Goal: Task Accomplishment & Management: Complete application form

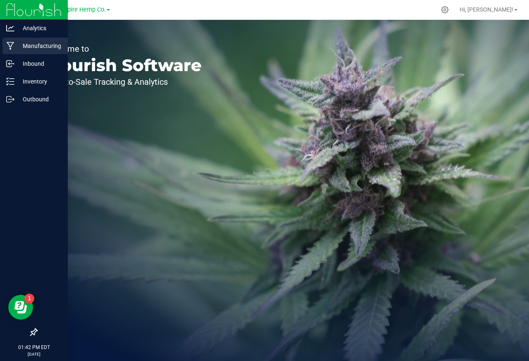
click at [9, 46] on icon at bounding box center [11, 46] width 8 height 8
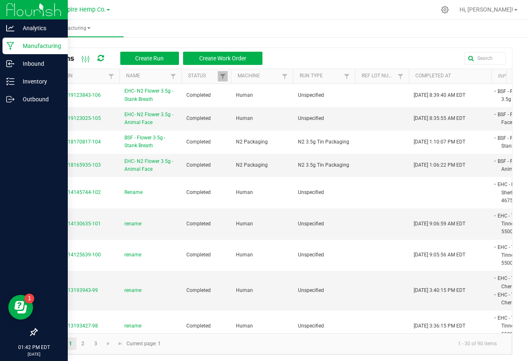
click at [50, 227] on div at bounding box center [34, 216] width 68 height 215
click at [42, 6] on img at bounding box center [33, 9] width 55 height 19
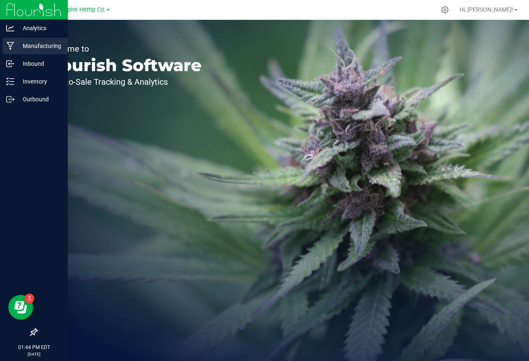
click at [7, 39] on div "Manufacturing" at bounding box center [34, 46] width 65 height 17
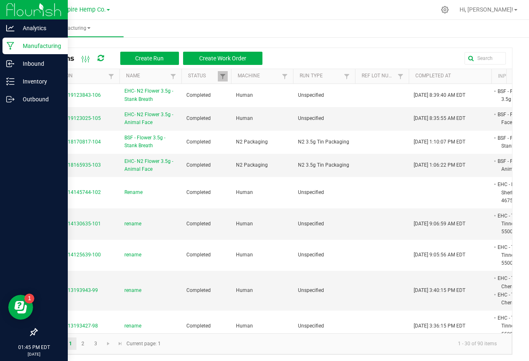
click at [7, 8] on img at bounding box center [33, 9] width 55 height 19
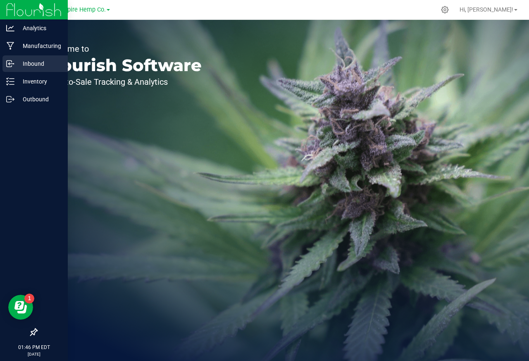
click at [8, 66] on icon at bounding box center [9, 64] width 5 height 6
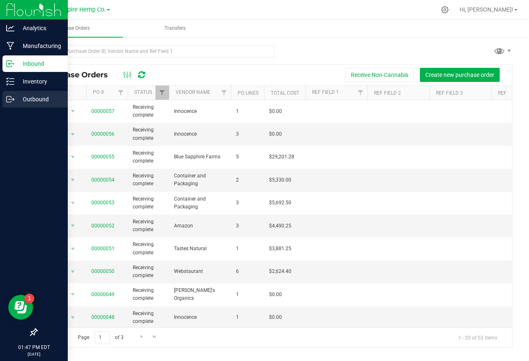
click at [8, 99] on icon at bounding box center [10, 99] width 8 height 8
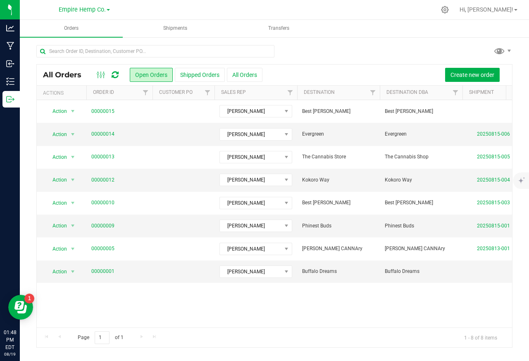
click at [106, 12] on link "Empire Hemp Co." at bounding box center [84, 9] width 51 height 8
click at [49, 29] on link "Cultivation" at bounding box center [84, 29] width 121 height 11
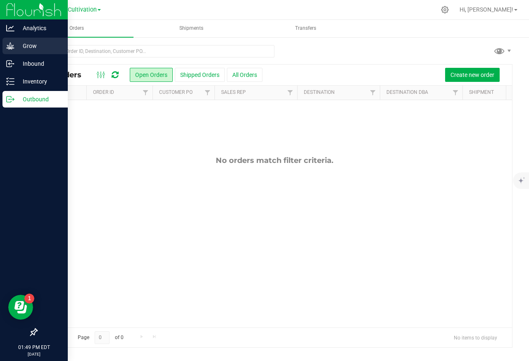
click at [8, 45] on icon at bounding box center [10, 45] width 8 height 7
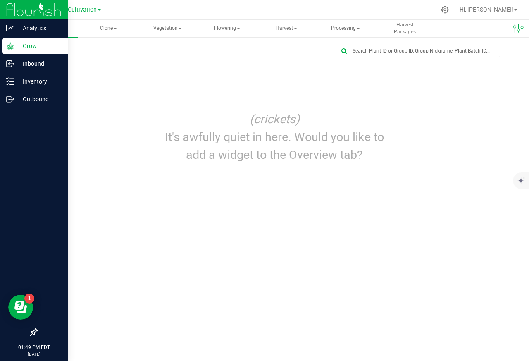
click at [28, 46] on p "Grow" at bounding box center [39, 46] width 50 height 10
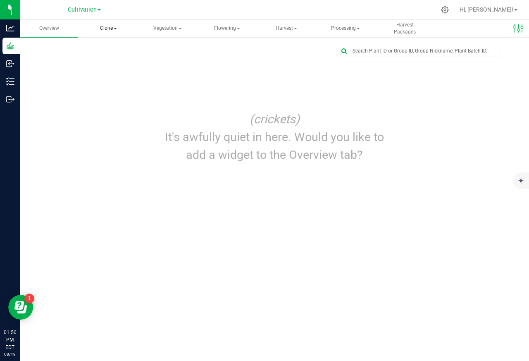
click at [90, 28] on span "Clone" at bounding box center [107, 28] width 57 height 17
click at [110, 49] on span "Create plants" at bounding box center [119, 49] width 58 height 7
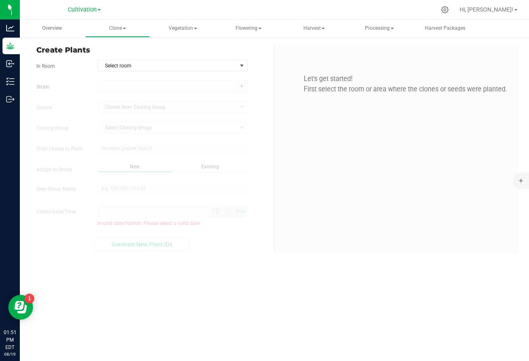
click at [111, 49] on span "Create Plants" at bounding box center [151, 50] width 231 height 11
click at [123, 66] on span "Select room" at bounding box center [167, 66] width 139 height 12
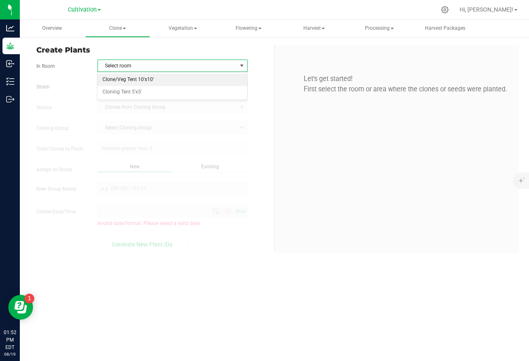
click at [113, 80] on li "Clone/Veg Tent 10'x10'" at bounding box center [171, 80] width 149 height 12
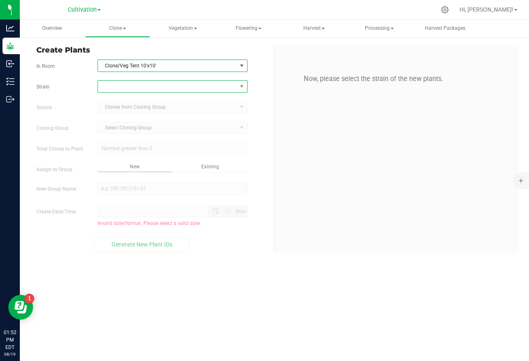
click at [116, 87] on span at bounding box center [167, 87] width 139 height 12
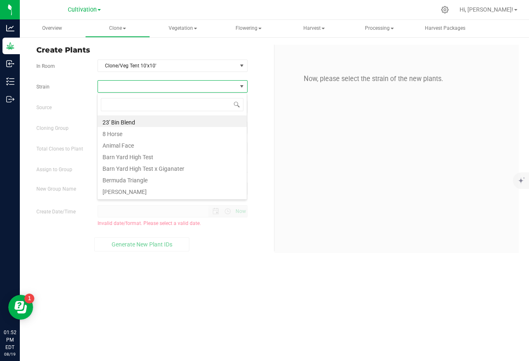
scroll to position [13, 150]
type input "Garlic Chem #4"
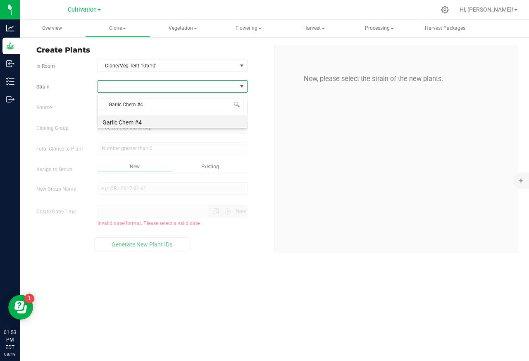
click at [118, 121] on li "Garlic Chem #4" at bounding box center [171, 121] width 149 height 12
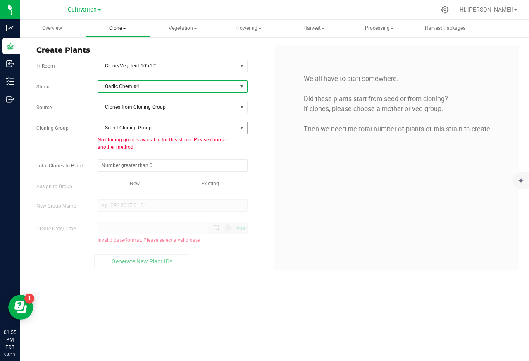
click at [107, 28] on span "Clone" at bounding box center [117, 28] width 64 height 17
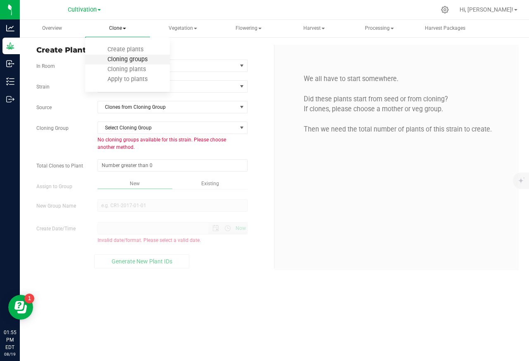
click at [119, 59] on span "Cloning groups" at bounding box center [127, 59] width 62 height 7
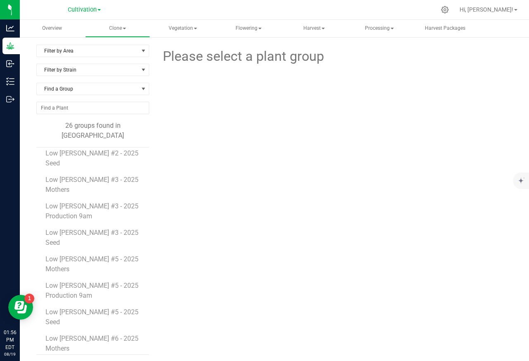
scroll to position [348, 0]
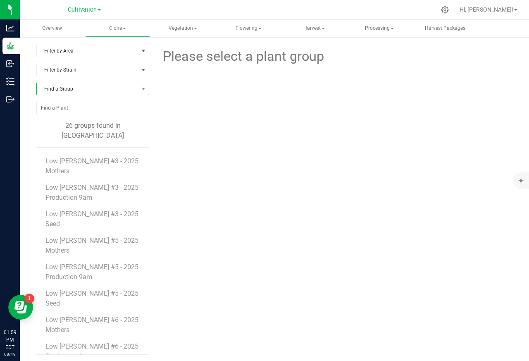
click at [54, 92] on span "Find a Group" at bounding box center [88, 89] width 102 height 12
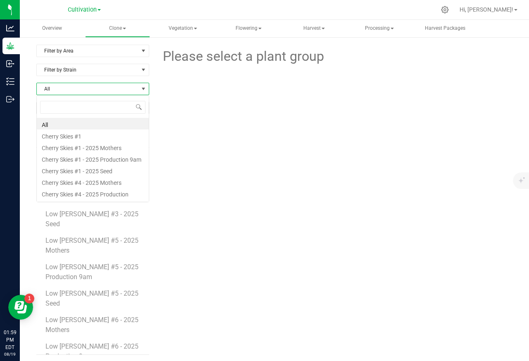
type input "Garlic Chem"
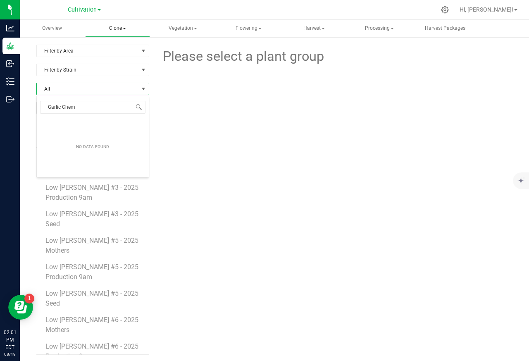
click at [111, 28] on span "Clone" at bounding box center [117, 28] width 64 height 17
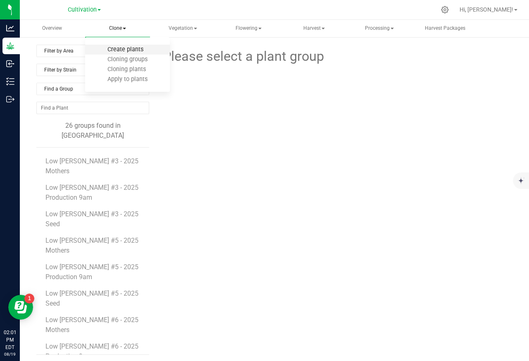
click at [112, 49] on span "Create plants" at bounding box center [125, 49] width 58 height 7
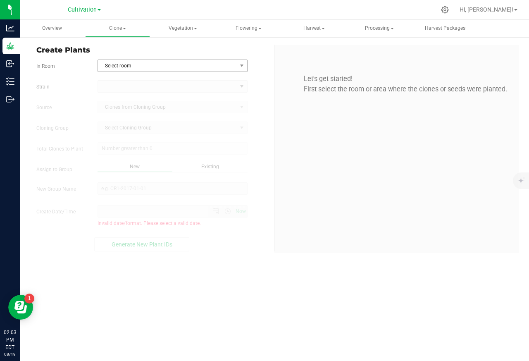
click at [126, 66] on span "Select room" at bounding box center [167, 66] width 139 height 12
click at [127, 66] on span "Select room" at bounding box center [167, 66] width 139 height 12
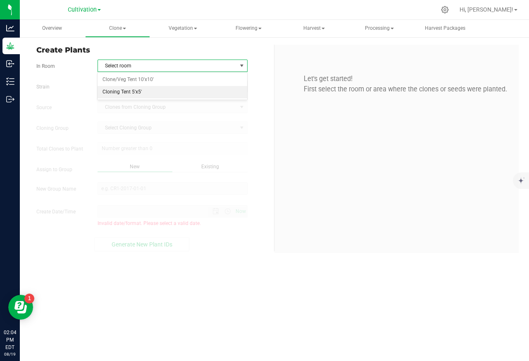
click at [117, 93] on li "Cloning Tent 5'x5'" at bounding box center [171, 92] width 149 height 12
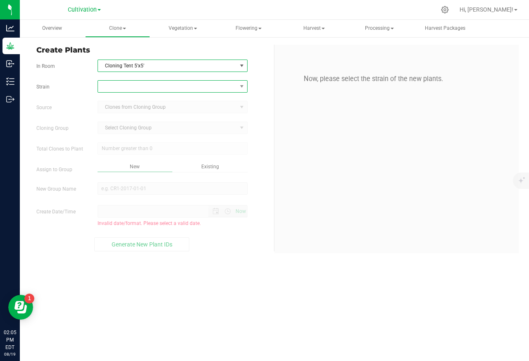
click at [114, 87] on span at bounding box center [167, 87] width 139 height 12
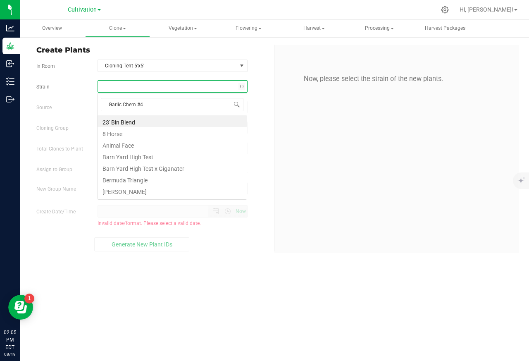
scroll to position [13, 150]
click at [120, 121] on li "Garlic Chem #4" at bounding box center [171, 121] width 149 height 12
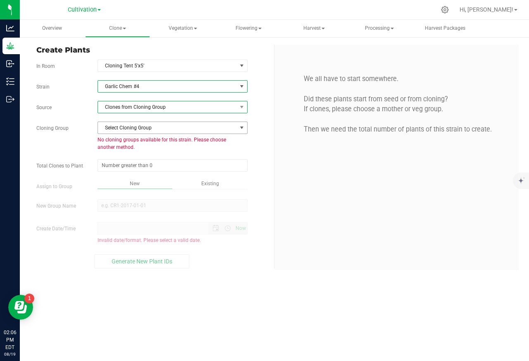
click at [114, 108] on span "Clones from Cloning Group" at bounding box center [167, 107] width 139 height 12
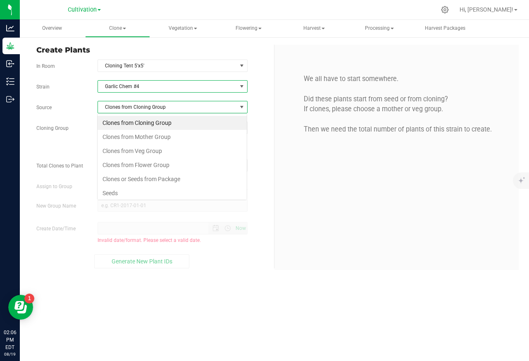
scroll to position [13, 150]
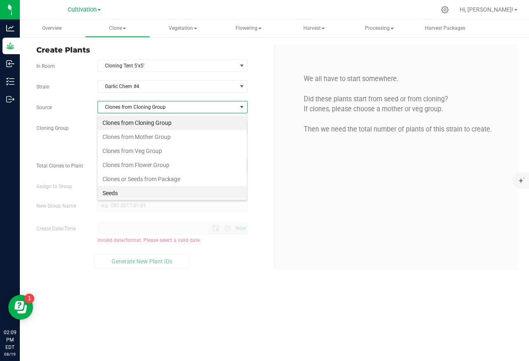
click at [110, 194] on li "Seeds" at bounding box center [171, 193] width 149 height 14
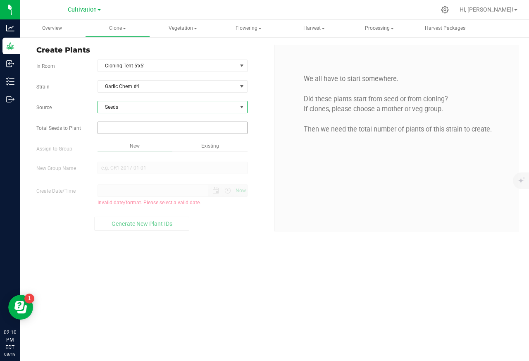
click at [141, 129] on input "text" at bounding box center [172, 128] width 149 height 12
paste input "1"
type input "1"
click at [128, 168] on div "Overview Clone Create plants Cloning groups Cloning plants Apply to plants Vege…" at bounding box center [274, 190] width 509 height 341
type input "1"
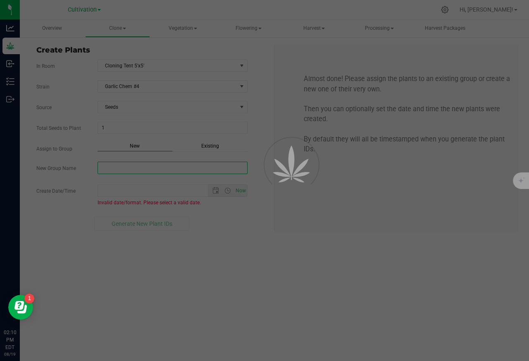
paste input "Garlic Chem #4 - 2025 Seed"
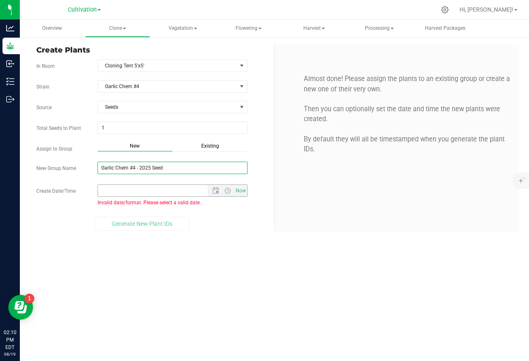
type input "Garlic Chem #4 - 2025 Seed"
click at [112, 190] on input "Create Date/Time" at bounding box center [160, 191] width 124 height 12
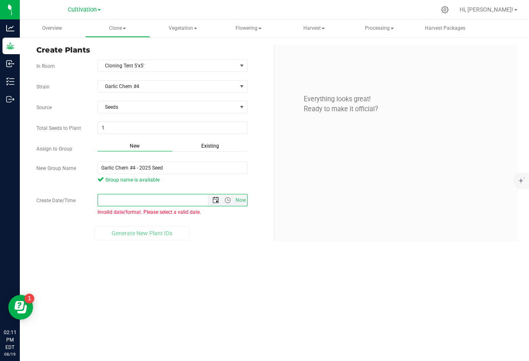
click at [211, 199] on span "Open the date view" at bounding box center [216, 200] width 14 height 7
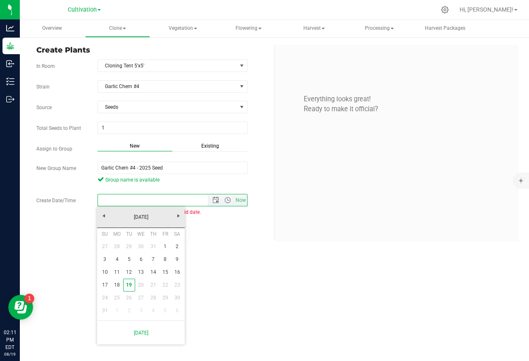
click at [116, 211] on link "[DATE]" at bounding box center [141, 217] width 89 height 13
click at [116, 211] on div "[DATE]" at bounding box center [141, 217] width 92 height 21
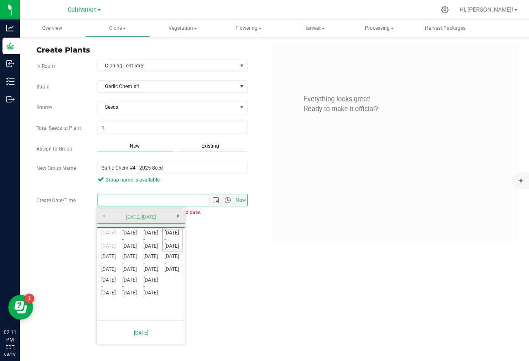
click at [116, 211] on div "[DATE]-[DATE]" at bounding box center [141, 217] width 92 height 21
click at [139, 245] on link "[DATE] - [DATE]" at bounding box center [130, 239] width 21 height 21
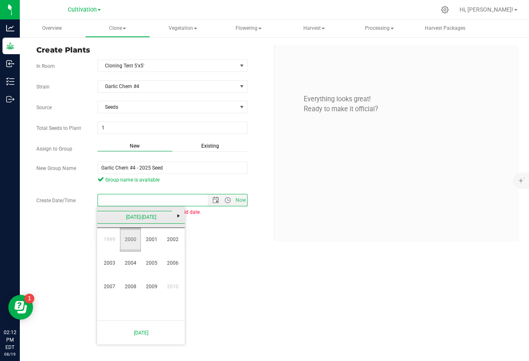
click at [176, 215] on span "Next" at bounding box center [178, 215] width 7 height 7
click at [140, 263] on link "2024" at bounding box center [130, 262] width 21 height 21
click at [157, 263] on link "[DATE]" at bounding box center [151, 262] width 21 height 21
click at [178, 216] on span "Next" at bounding box center [178, 215] width 7 height 7
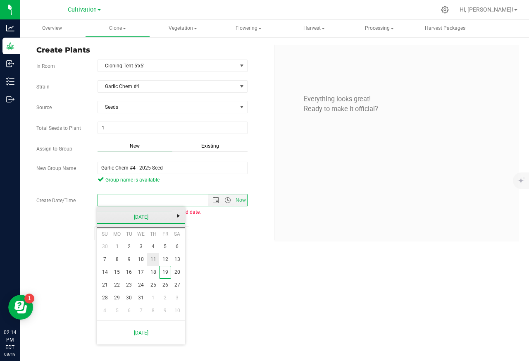
click at [178, 216] on span "Next" at bounding box center [178, 215] width 7 height 7
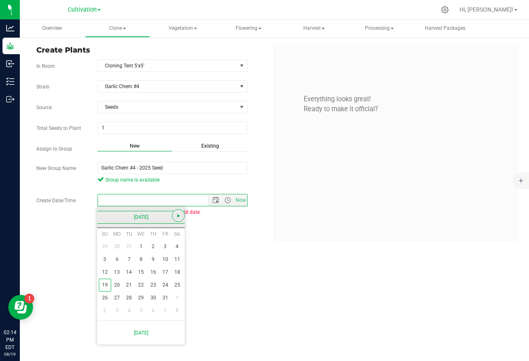
click at [178, 216] on span "Next" at bounding box center [178, 215] width 7 height 7
click at [108, 273] on link "9" at bounding box center [105, 272] width 12 height 13
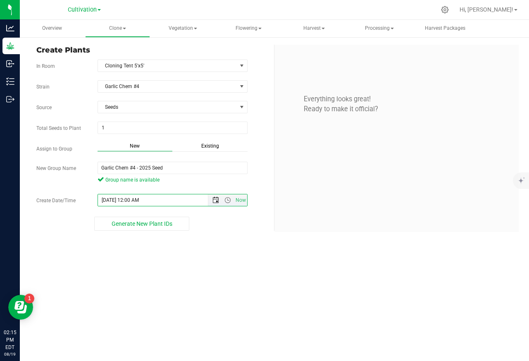
click at [211, 200] on span "Open the date view" at bounding box center [216, 200] width 14 height 7
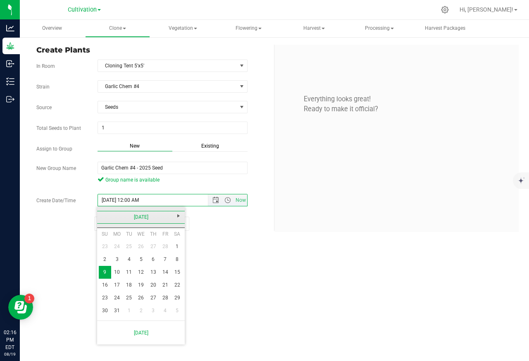
click at [157, 273] on link "13" at bounding box center [153, 272] width 12 height 13
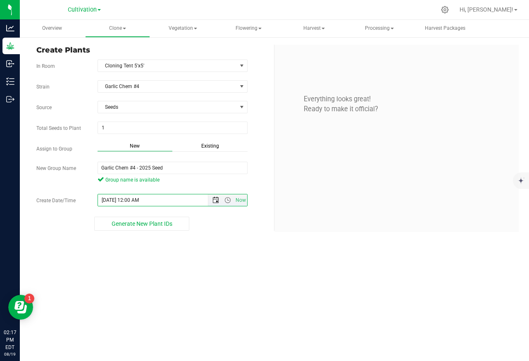
click at [211, 200] on span "Open the date view" at bounding box center [216, 200] width 14 height 7
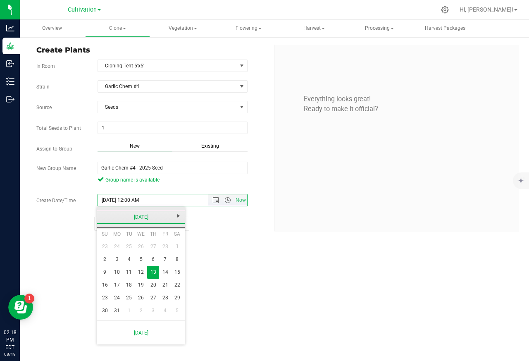
click at [173, 273] on link "15" at bounding box center [177, 272] width 12 height 13
type input "[DATE] 12:00 AM"
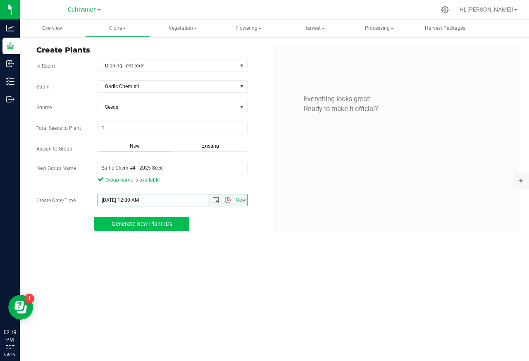
click at [145, 226] on span "Generate New Plant IDs" at bounding box center [142, 223] width 61 height 7
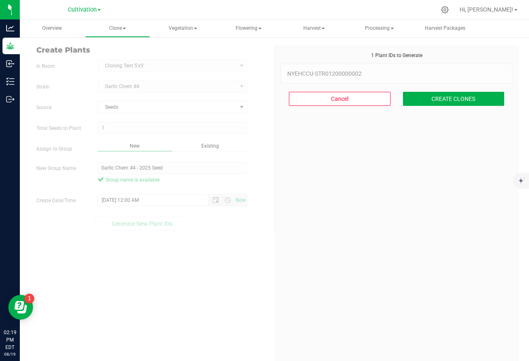
scroll to position [25, 0]
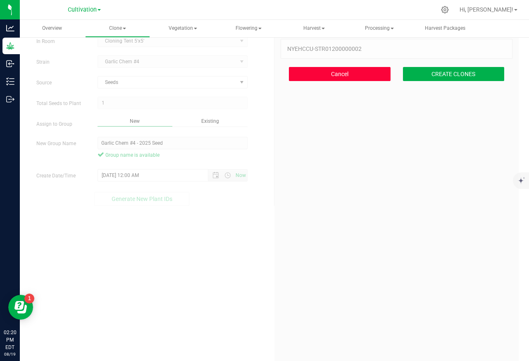
click at [323, 74] on button "Cancel" at bounding box center [340, 74] width 102 height 14
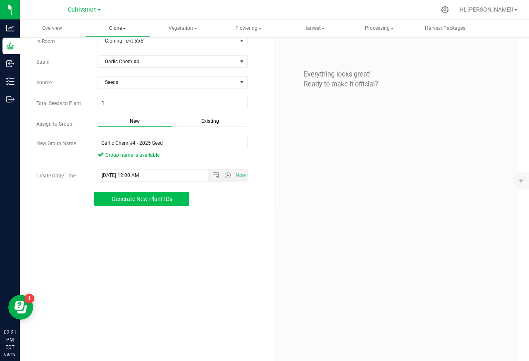
click at [110, 29] on span "Clone" at bounding box center [117, 28] width 64 height 17
click at [111, 58] on span "Cloning groups" at bounding box center [128, 58] width 62 height 7
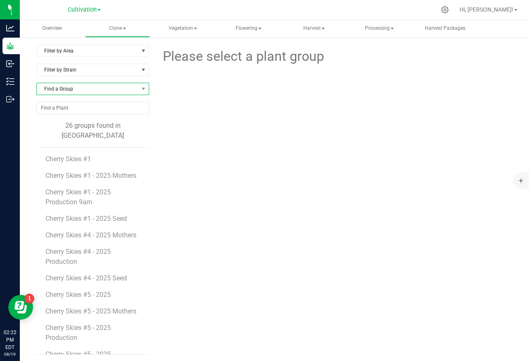
click at [57, 90] on span "Find a Group" at bounding box center [88, 89] width 102 height 12
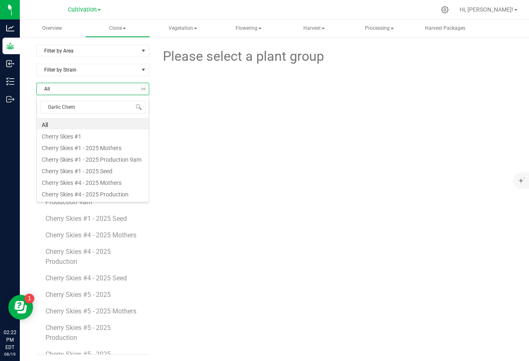
scroll to position [13, 113]
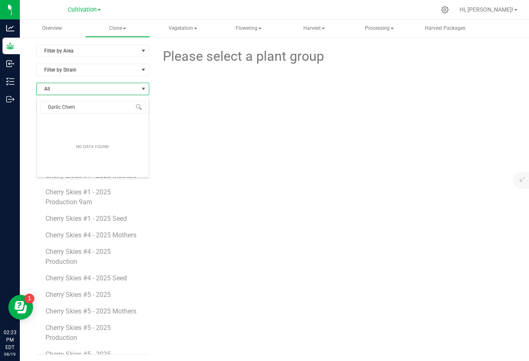
click at [261, 124] on div at bounding box center [334, 95] width 185 height 59
click at [52, 90] on span "Find a Group" at bounding box center [88, 89] width 102 height 12
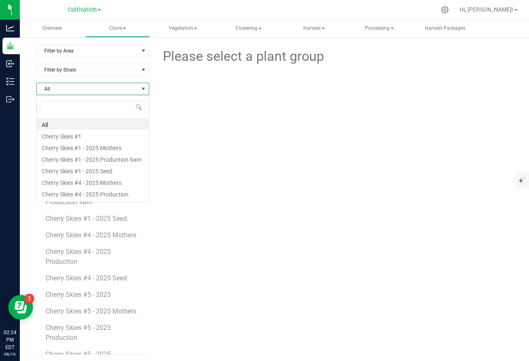
type input "Garlic Chem"
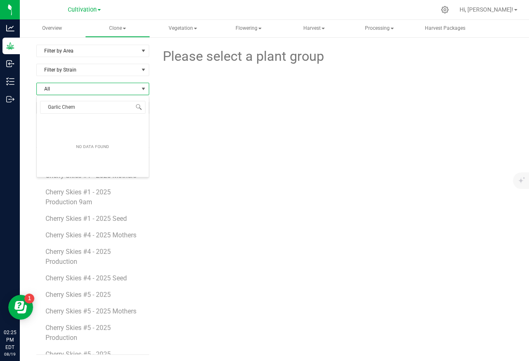
click at [263, 126] on div "Please select a plant group" at bounding box center [333, 200] width 357 height 310
click at [58, 90] on span "Find a Group" at bounding box center [88, 89] width 102 height 12
type input "Garlic Chem"
click at [262, 128] on div "Please select a plant group" at bounding box center [333, 200] width 357 height 310
click at [52, 90] on span "Find a Group" at bounding box center [88, 89] width 102 height 12
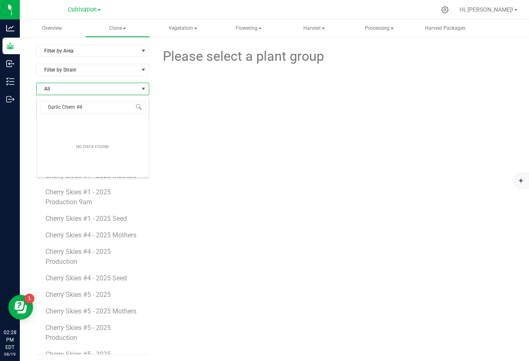
click at [46, 90] on span "All" at bounding box center [88, 89] width 102 height 12
click at [141, 90] on span "NO DATA FOUND" at bounding box center [143, 88] width 7 height 7
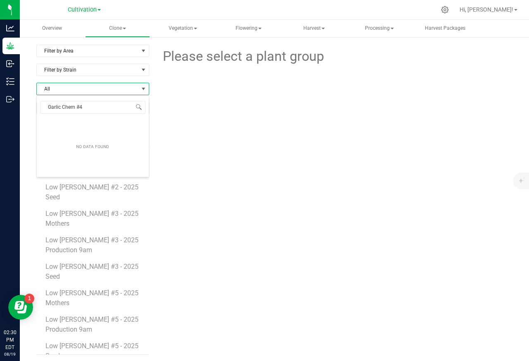
scroll to position [297, 0]
click at [258, 128] on div "Please select a plant group" at bounding box center [333, 200] width 357 height 310
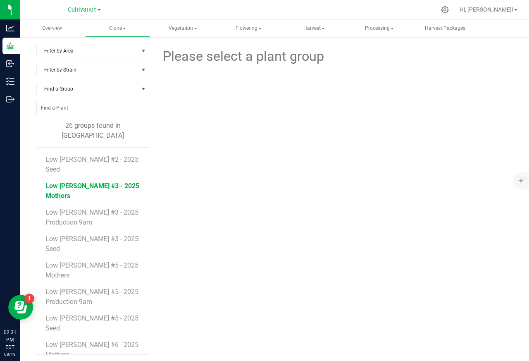
scroll to position [348, 0]
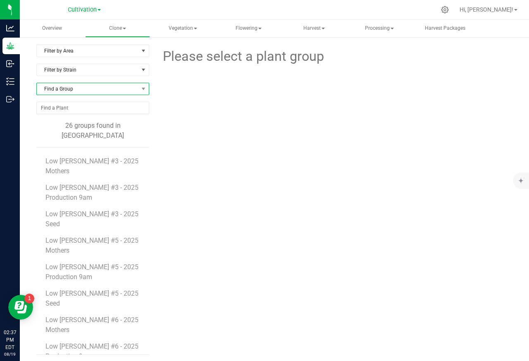
click at [53, 90] on span "Find a Group" at bounding box center [88, 89] width 102 height 12
click at [73, 90] on span "Find a Group" at bounding box center [88, 89] width 102 height 12
click at [109, 28] on span "Clone" at bounding box center [117, 28] width 64 height 17
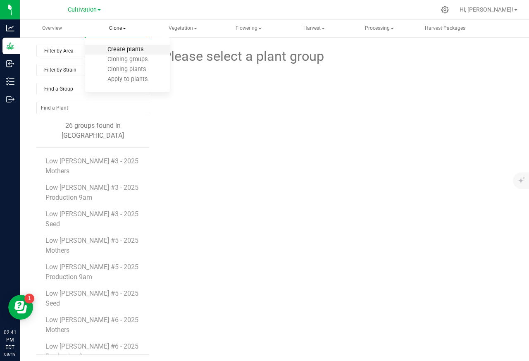
click at [114, 49] on span "Create plants" at bounding box center [125, 49] width 58 height 7
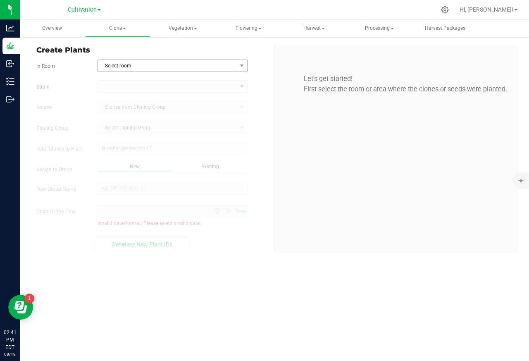
click at [141, 66] on span "Select room" at bounding box center [167, 66] width 139 height 12
click at [235, 66] on span "Select room" at bounding box center [167, 66] width 139 height 12
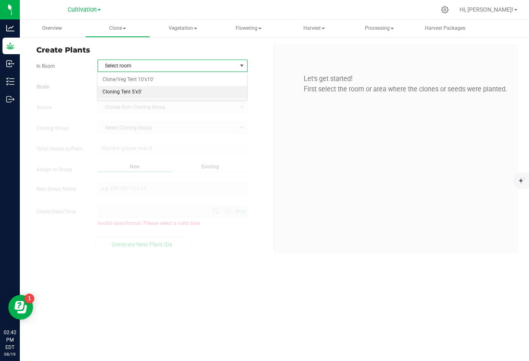
click at [119, 92] on li "Cloning Tent 5'x5'" at bounding box center [171, 92] width 149 height 12
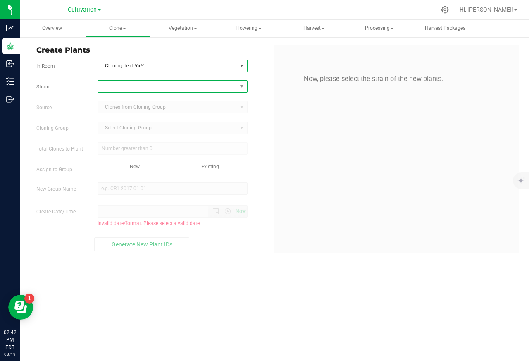
click at [113, 86] on span at bounding box center [167, 87] width 139 height 12
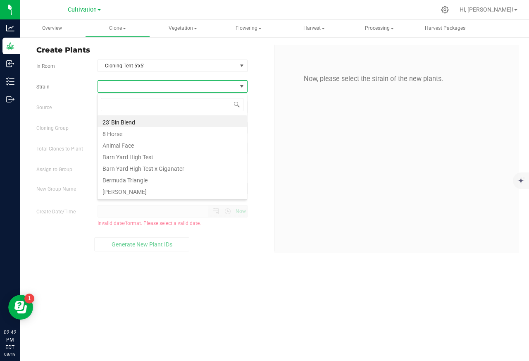
scroll to position [13, 150]
type input "Garlic Chem #4"
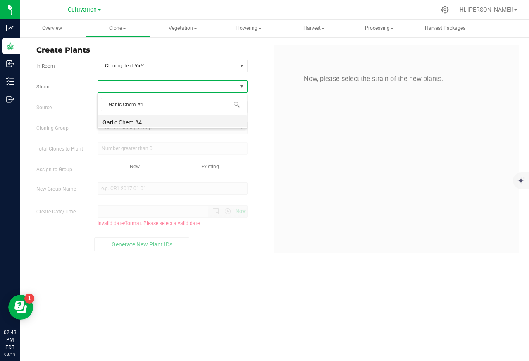
click at [116, 122] on li "Garlic Chem #4" at bounding box center [171, 121] width 149 height 12
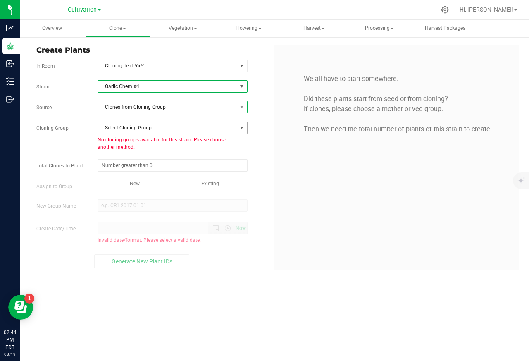
click at [232, 108] on span "Clones from Cloning Group" at bounding box center [167, 107] width 139 height 12
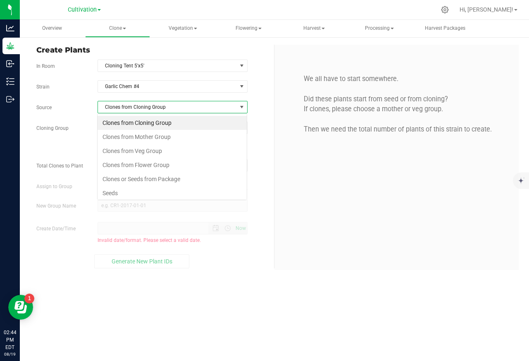
scroll to position [13, 150]
click at [108, 195] on li "Seeds" at bounding box center [171, 193] width 149 height 14
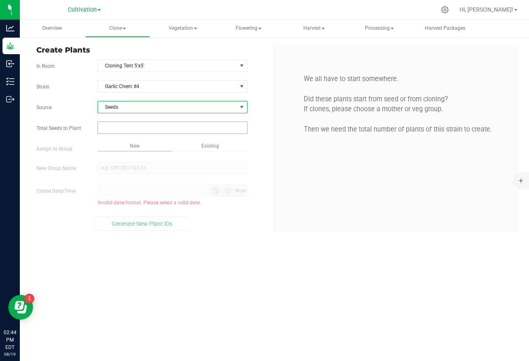
click at [111, 128] on input "text" at bounding box center [172, 128] width 149 height 12
paste input "1"
type input "1"
click at [127, 171] on div "Overview Clone Create plants Cloning groups Cloning plants Apply to plants Vege…" at bounding box center [274, 190] width 509 height 341
type input "1"
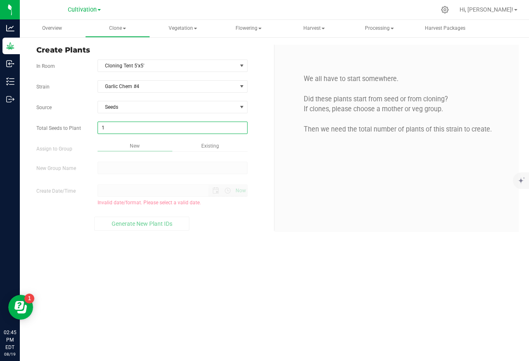
paste input "Garlic Chem #4 - 2025 Seed"
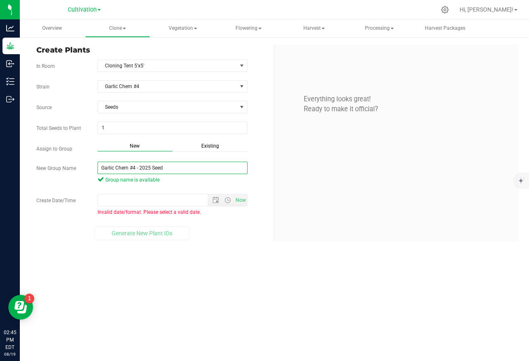
type input "Garlic Chem #4 - 2025 Seed"
click at [216, 192] on div "Strain Garlic Chem #4 Source Seeds Total Seeds to Plant 1 1 Assign to Group New…" at bounding box center [151, 160] width 231 height 160
click at [215, 198] on span "Open the date view" at bounding box center [215, 200] width 7 height 7
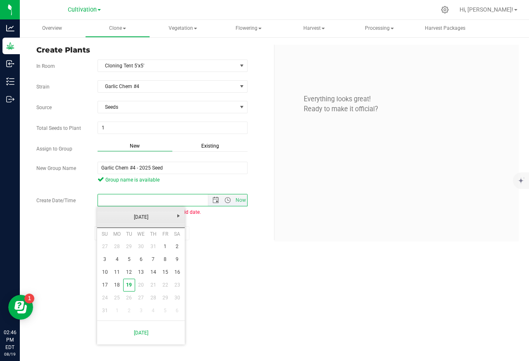
click at [99, 216] on link "[DATE]" at bounding box center [141, 217] width 89 height 13
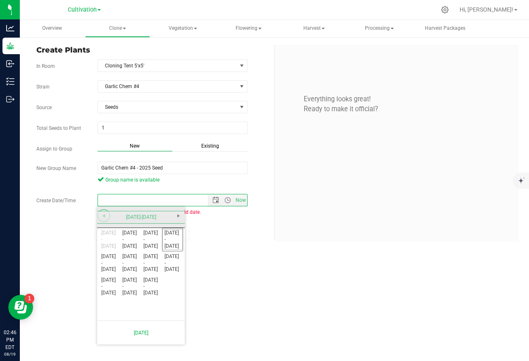
click at [99, 216] on link "Previous" at bounding box center [103, 215] width 13 height 13
click at [109, 200] on input "Create Date/Time" at bounding box center [172, 200] width 149 height 12
paste input "[DATE] 12:00 AM"
type input "[DATE] 12:00 AM"
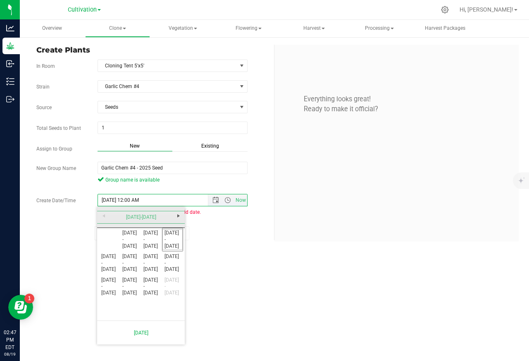
type input "[DATE] 12:00 AM"
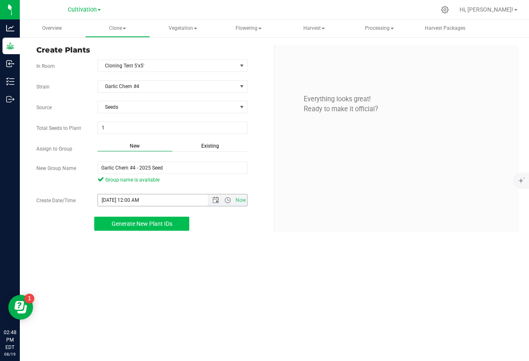
click at [141, 226] on span "Generate New Plant IDs" at bounding box center [142, 223] width 61 height 7
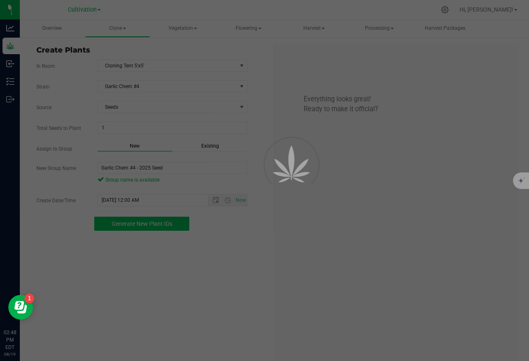
scroll to position [25, 0]
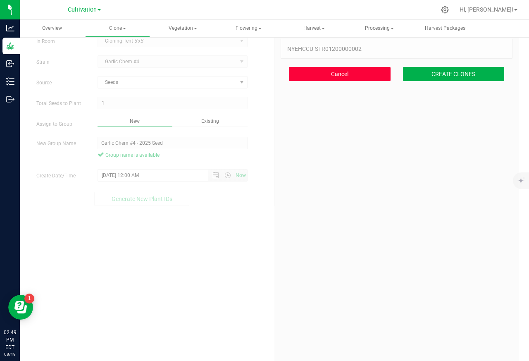
click at [319, 74] on button "Cancel" at bounding box center [340, 74] width 102 height 14
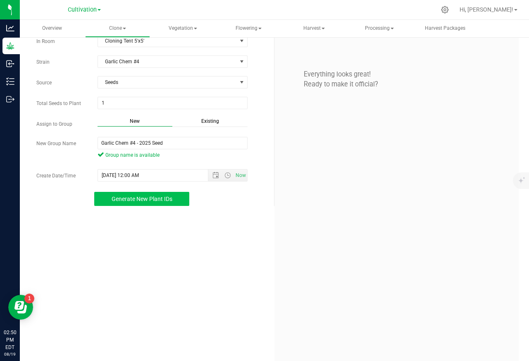
click at [439, 74] on p "Everything looks great! Ready to make it official?" at bounding box center [396, 69] width 232 height 40
click at [139, 198] on span "Generate New Plant IDs" at bounding box center [142, 198] width 61 height 7
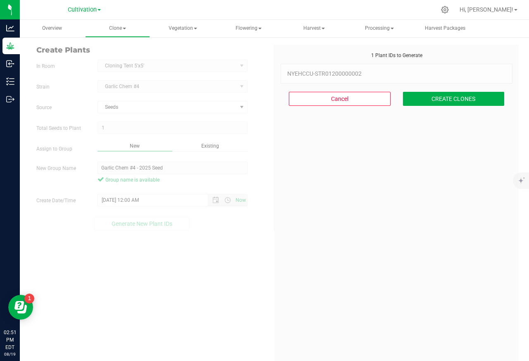
scroll to position [25, 0]
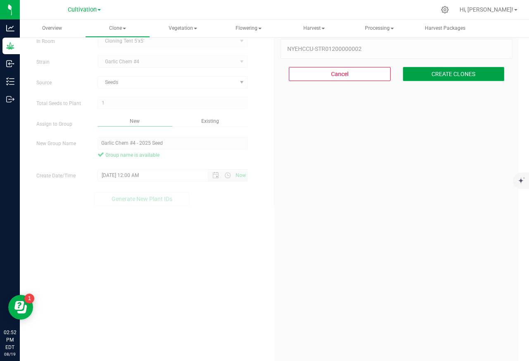
click at [440, 74] on button "CREATE CLONES" at bounding box center [454, 74] width 102 height 14
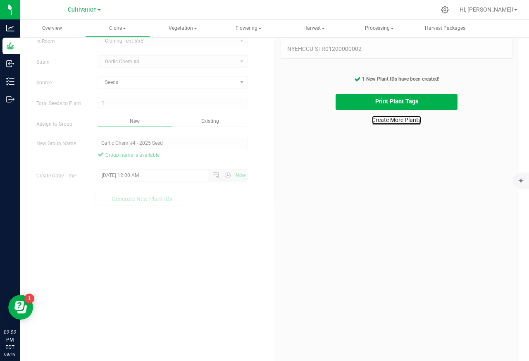
click at [383, 120] on link "Create More Plants" at bounding box center [396, 120] width 49 height 8
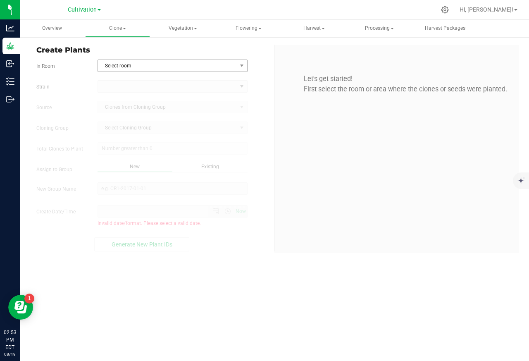
click at [140, 66] on span "Select room" at bounding box center [167, 66] width 139 height 12
click at [235, 66] on span "Select room" at bounding box center [167, 66] width 139 height 12
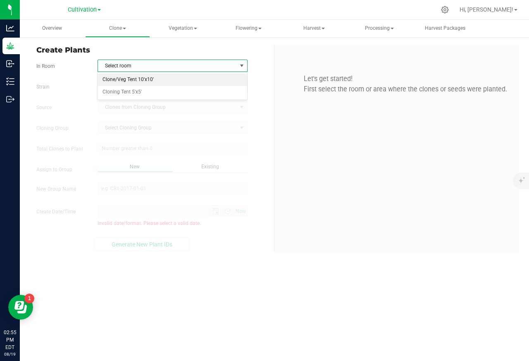
click at [119, 81] on li "Clone/Veg Tent 10'x10'" at bounding box center [171, 80] width 149 height 12
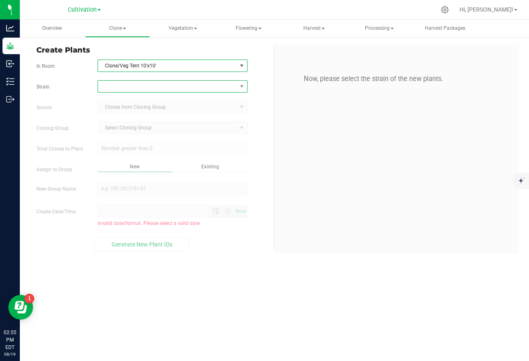
click at [108, 86] on span at bounding box center [167, 87] width 139 height 12
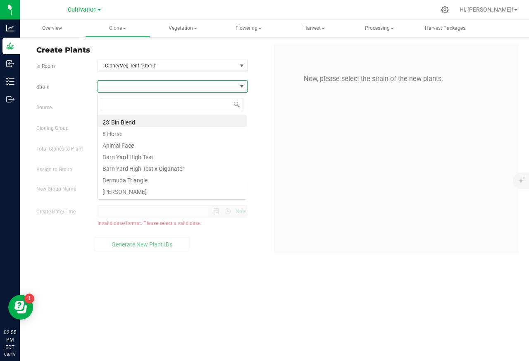
scroll to position [13, 150]
type input "Garlic Chem #4"
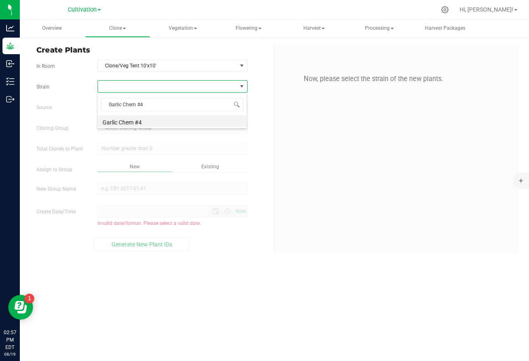
click at [114, 122] on li "Garlic Chem #4" at bounding box center [171, 121] width 149 height 12
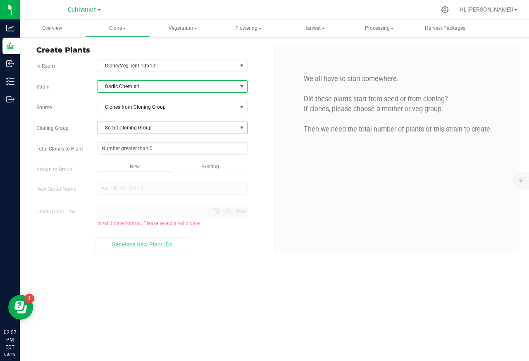
click at [171, 128] on span "Select Cloning Group" at bounding box center [167, 128] width 139 height 12
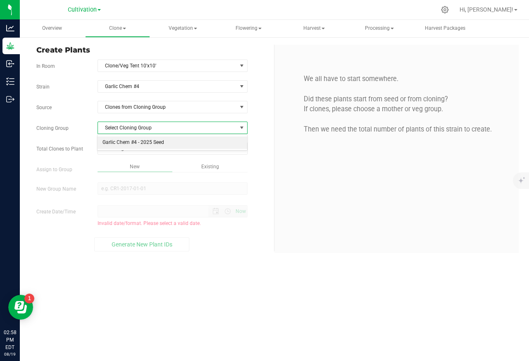
click at [123, 142] on li "Garlic Chem #4 - 2025 Seed" at bounding box center [171, 142] width 149 height 12
click at [112, 150] on input "text" at bounding box center [172, 148] width 149 height 12
paste input "5"
type input "5"
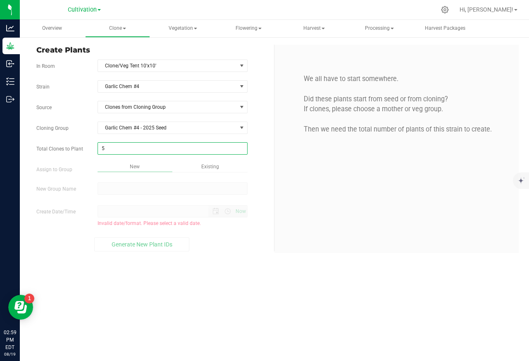
click at [133, 190] on div "Overview Clone Create plants Cloning groups Cloning plants Apply to plants Vege…" at bounding box center [274, 190] width 509 height 341
type input "5"
paste input "Garlic Chem #4 - 2025 Mothers"
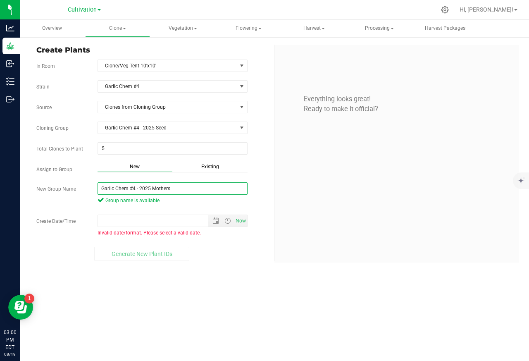
type input "Garlic Chem #4 - 2025 Mothers"
click at [129, 211] on div "Strain Garlic Chem #4 Source Clones from Cloning Group Cloning Group Garlic Che…" at bounding box center [151, 170] width 231 height 180
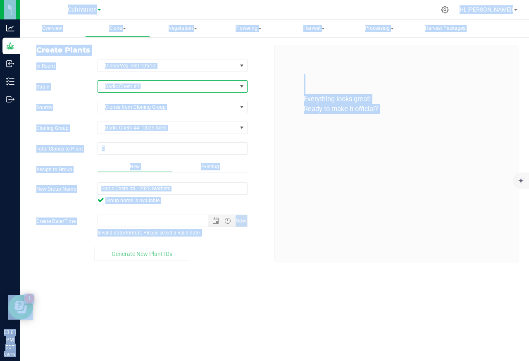
click at [259, 12] on div at bounding box center [291, 10] width 287 height 16
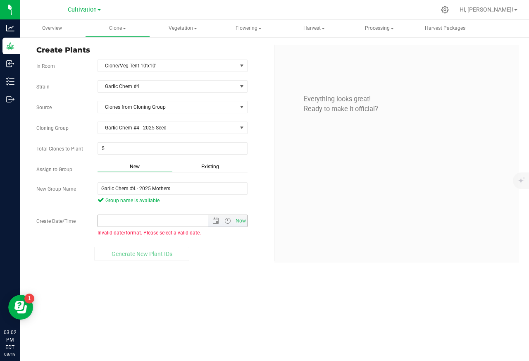
click at [108, 223] on input "Create Date/Time" at bounding box center [160, 221] width 124 height 12
paste input "[DATE] 12:00 AM"
type input "[DATE] 12:00 AM"
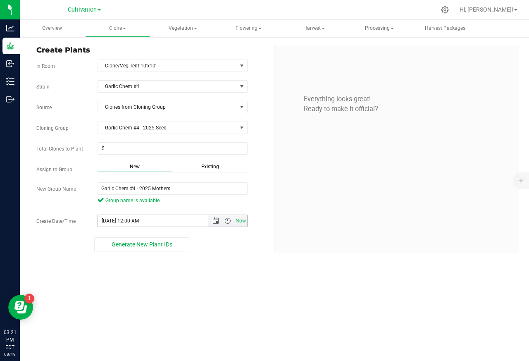
click at [140, 256] on div "Create Plants In Room Clone/Veg Tent 10'x10' Select room Clone/Veg Tent 10'x10'…" at bounding box center [274, 148] width 509 height 225
click at [141, 247] on span "Generate New Plant IDs" at bounding box center [142, 244] width 61 height 7
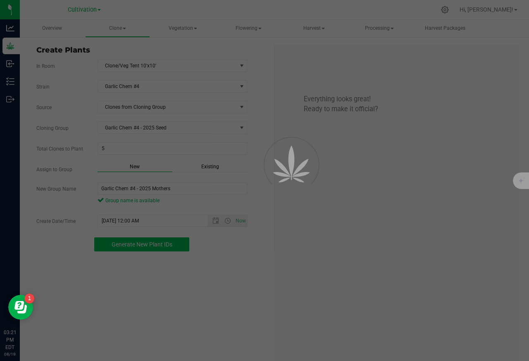
scroll to position [25, 0]
